Goal: Task Accomplishment & Management: Use online tool/utility

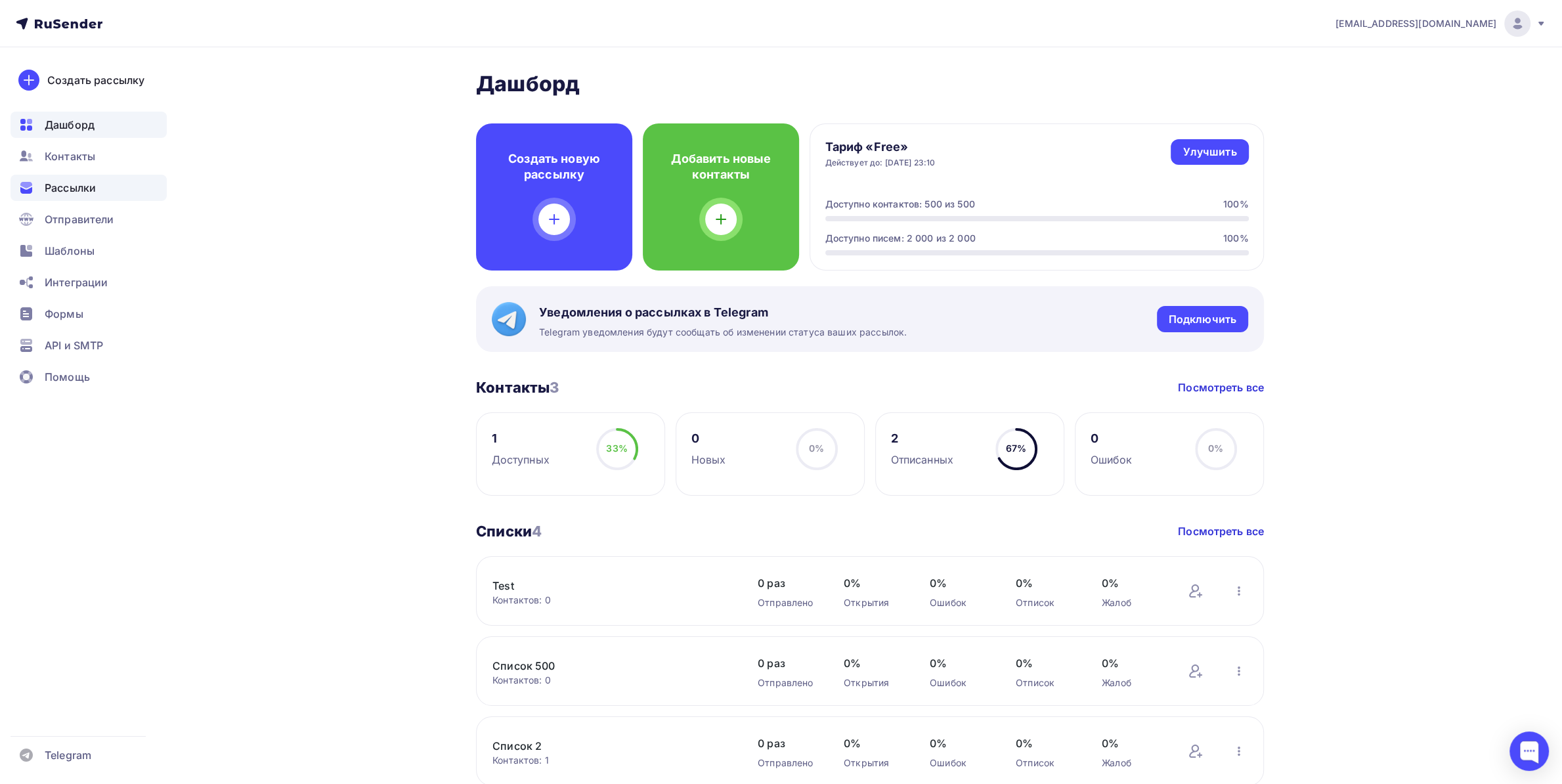
click at [88, 186] on span "Рассылки" at bounding box center [70, 188] width 51 height 16
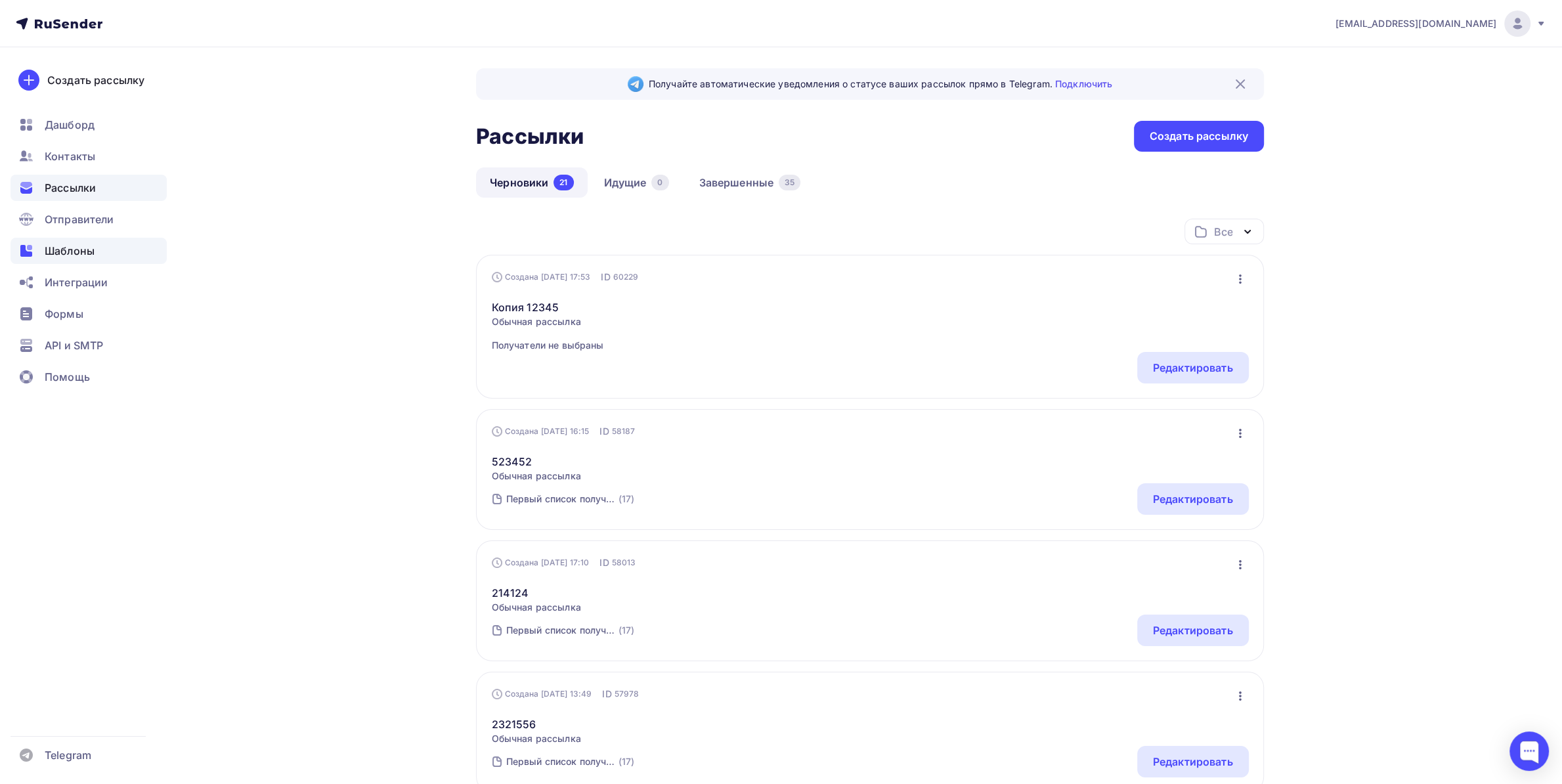
click at [96, 246] on div "Шаблоны" at bounding box center [88, 250] width 156 height 26
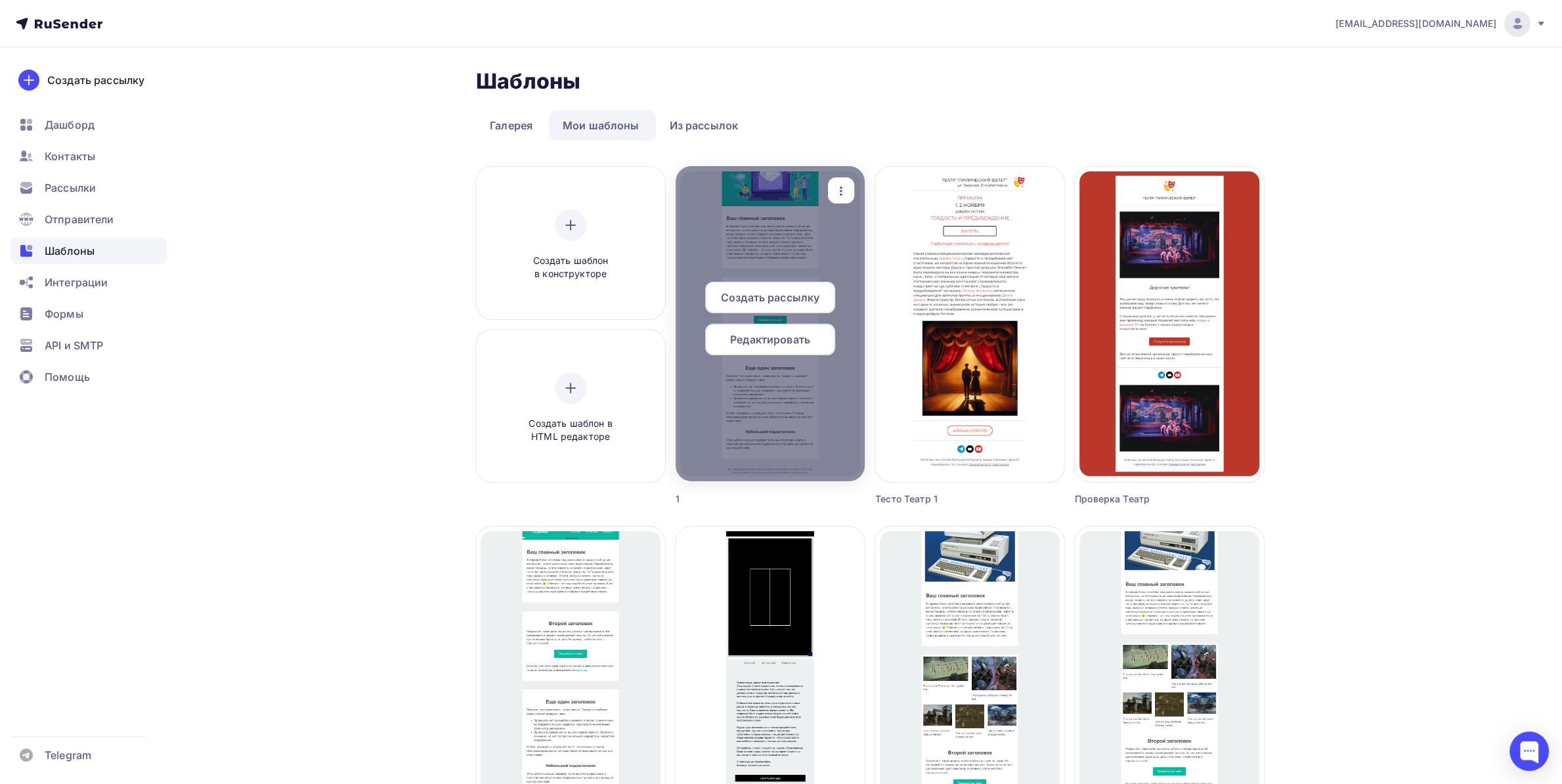
click at [764, 344] on span "Редактировать" at bounding box center [770, 339] width 80 height 16
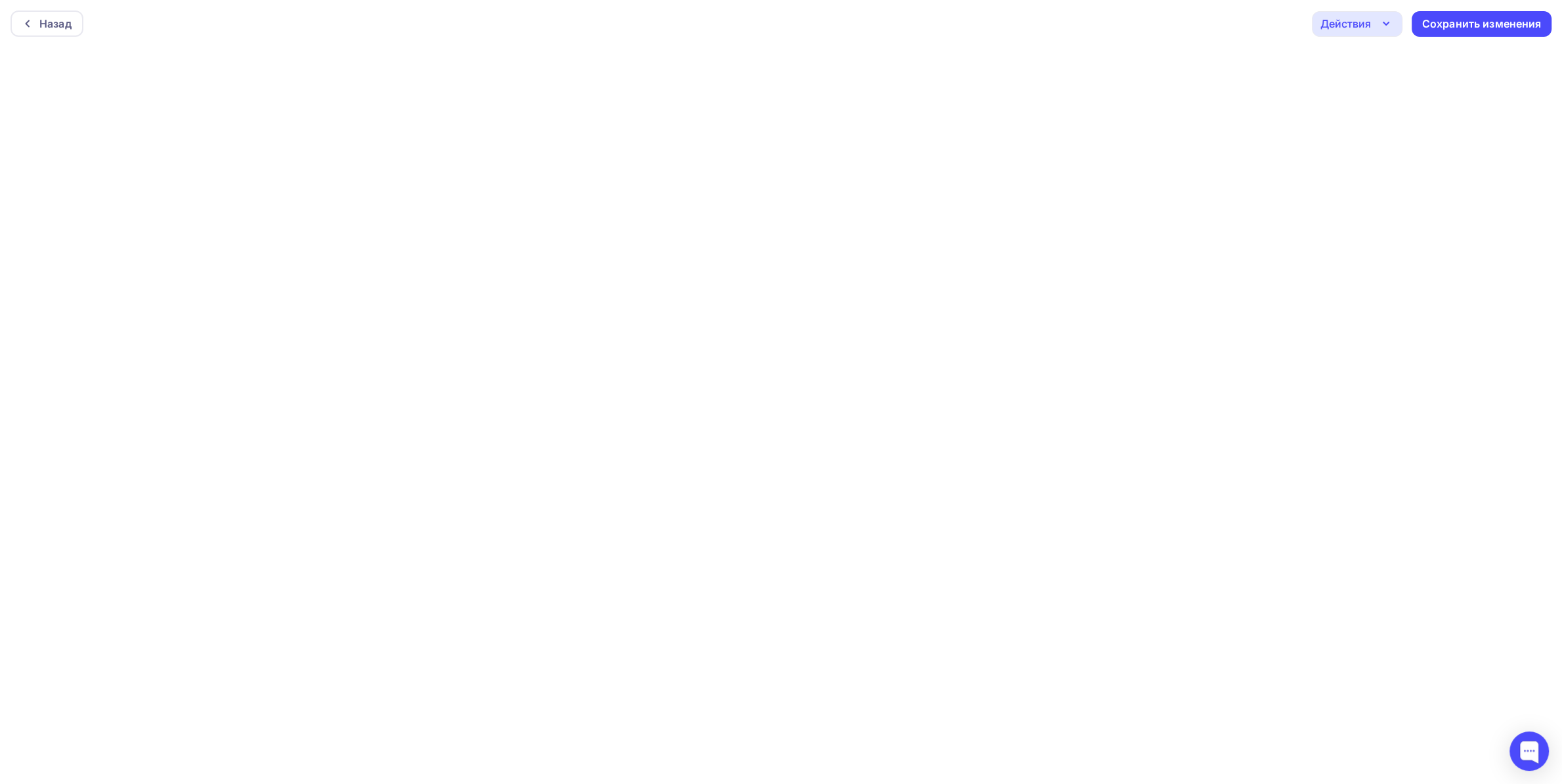
click at [1352, 33] on div "Действия" at bounding box center [1357, 23] width 91 height 26
click at [1368, 61] on div "Отправить тестовое письмо" at bounding box center [1428, 63] width 151 height 16
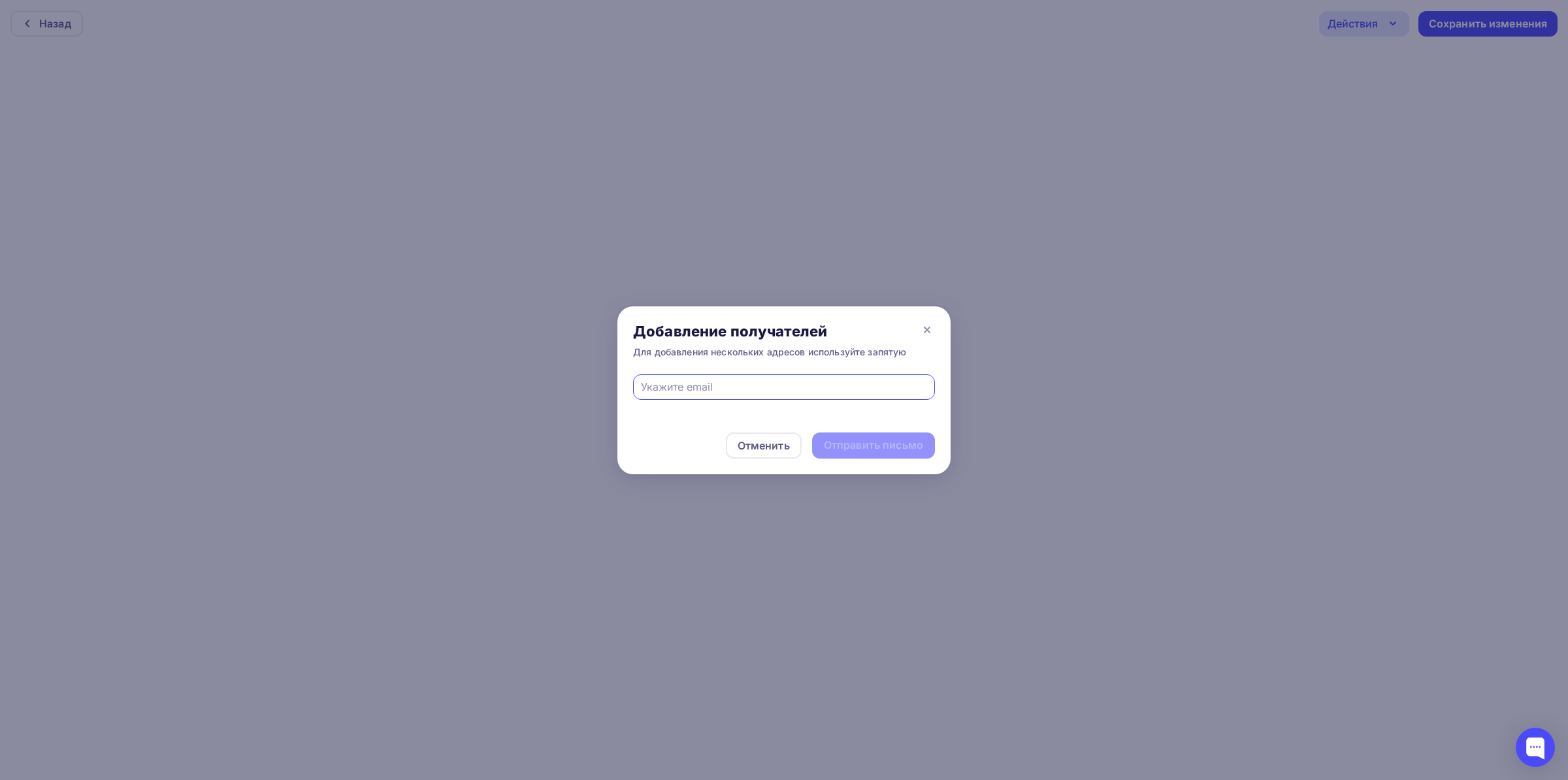
click at [722, 389] on input "text" at bounding box center [784, 386] width 286 height 16
type input "[EMAIL_ADDRESS][DOMAIN_NAME]"
drag, startPoint x: 751, startPoint y: 388, endPoint x: 513, endPoint y: 372, distance: 238.5
click at [641, 378] on input "[EMAIL_ADDRESS][DOMAIN_NAME]" at bounding box center [784, 386] width 286 height 16
click at [722, 388] on input "text" at bounding box center [784, 386] width 286 height 16
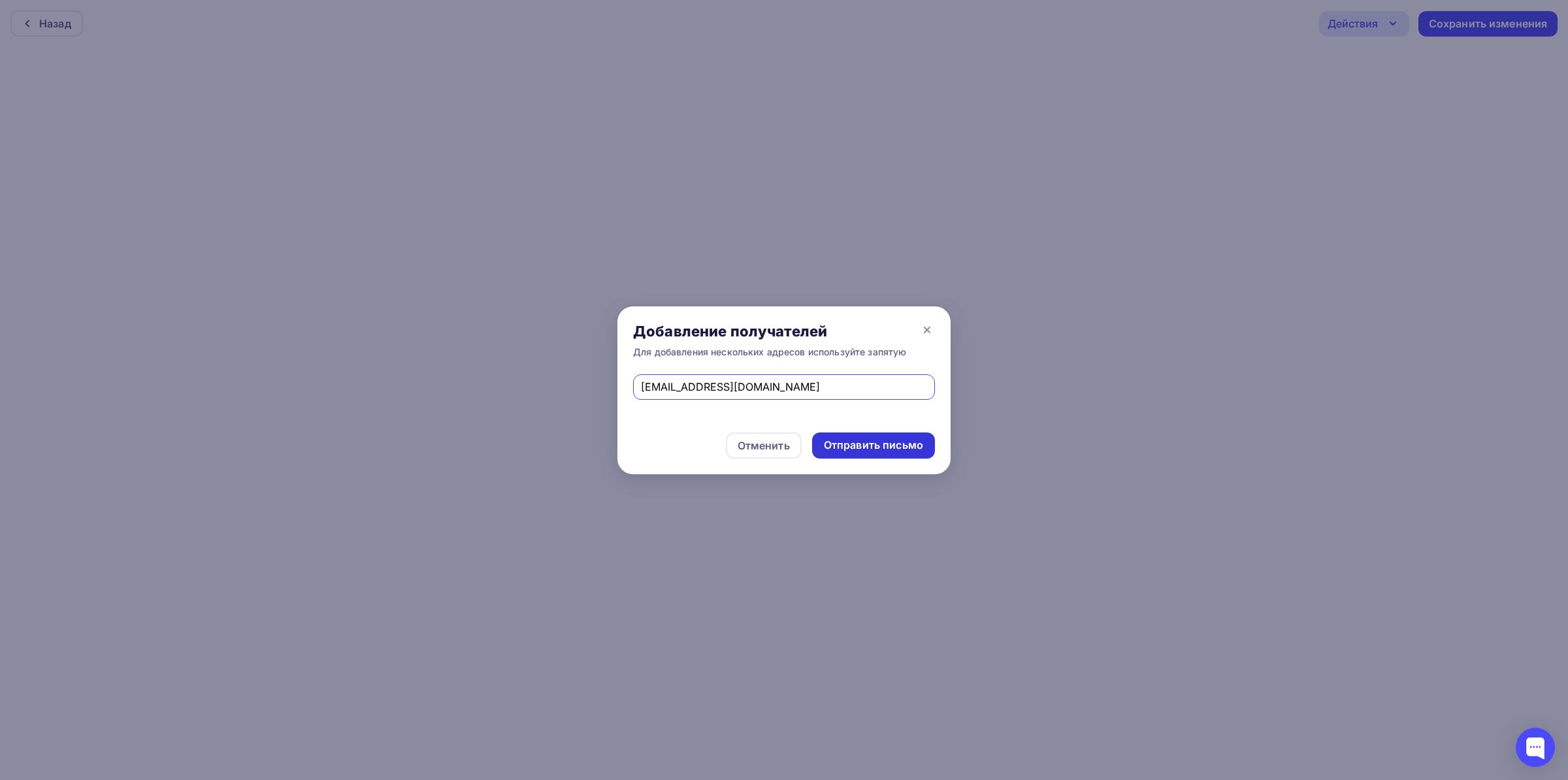
type input "[EMAIL_ADDRESS][DOMAIN_NAME]"
click at [860, 438] on div "Отправить письмо" at bounding box center [873, 445] width 100 height 15
